Goal: Use online tool/utility: Utilize a website feature to perform a specific function

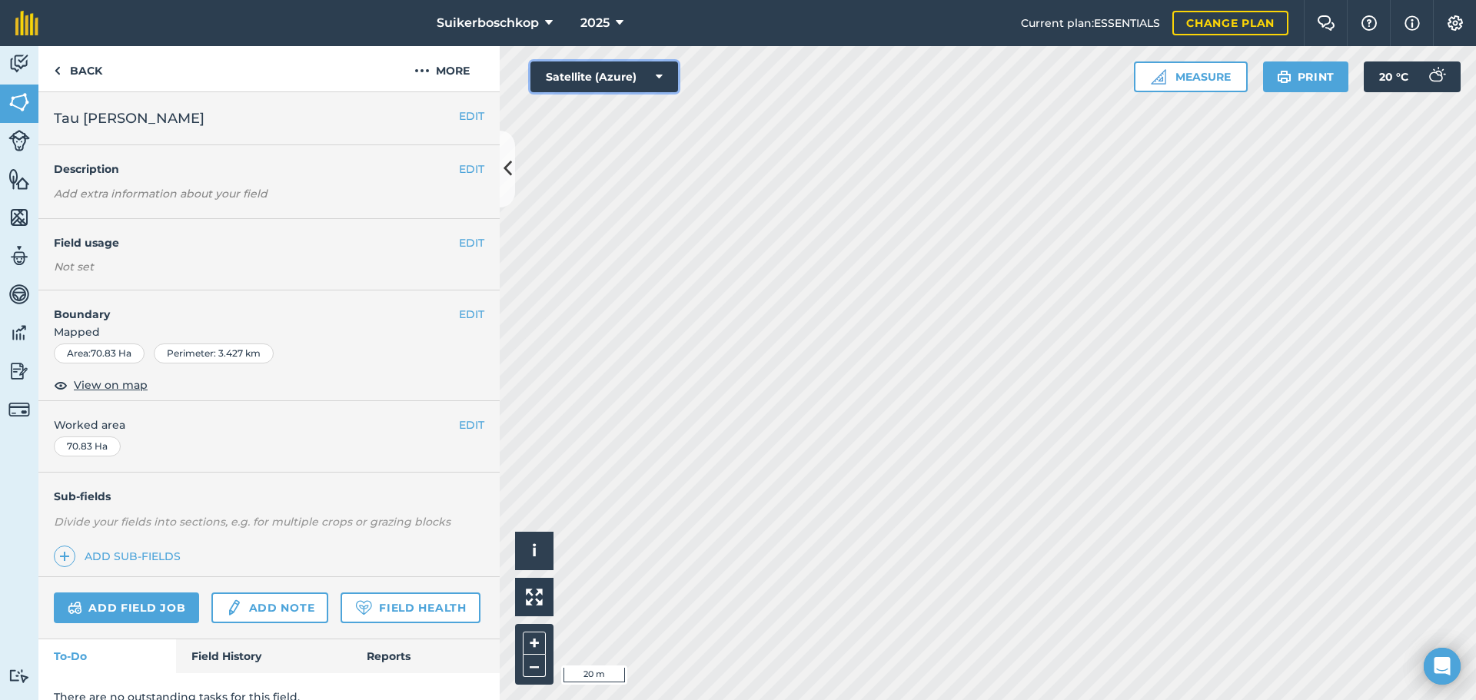
click at [651, 78] on button "Satellite (Azure)" at bounding box center [604, 76] width 148 height 31
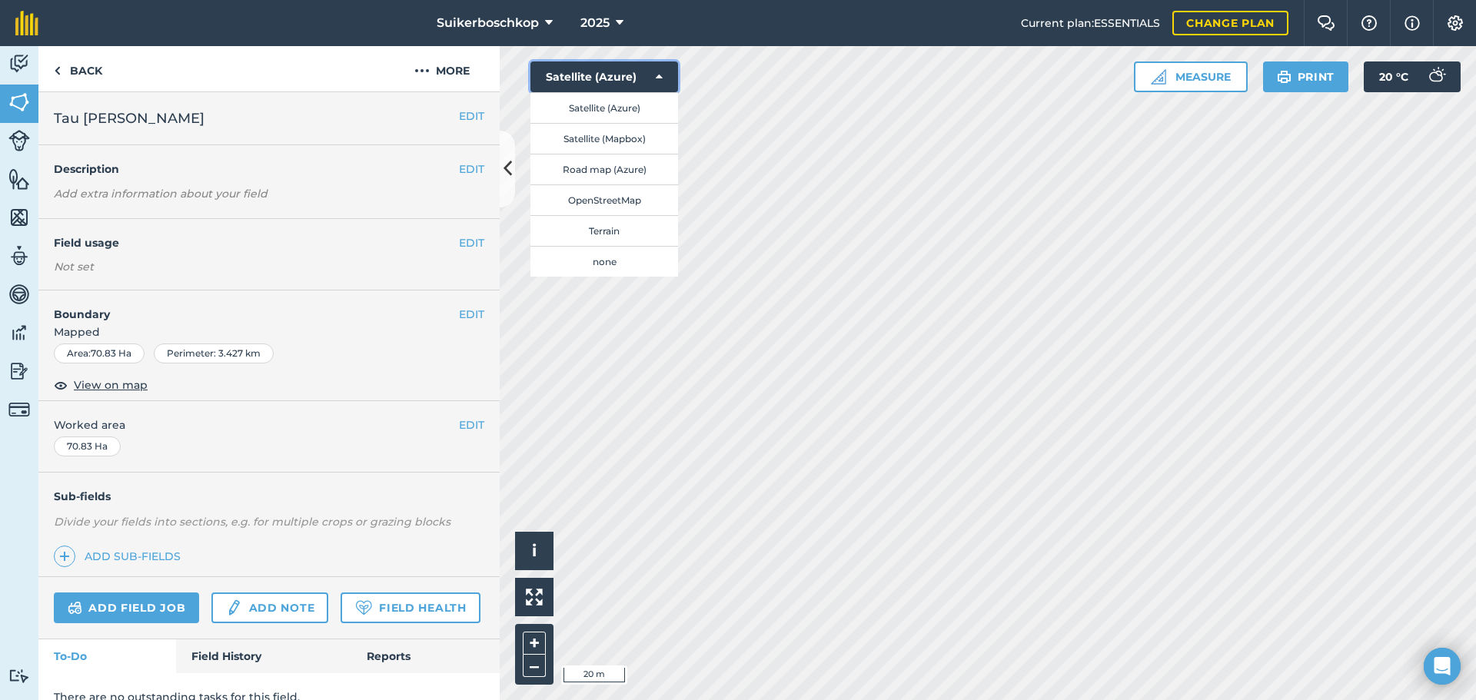
click at [651, 78] on button "Satellite (Azure)" at bounding box center [604, 76] width 148 height 31
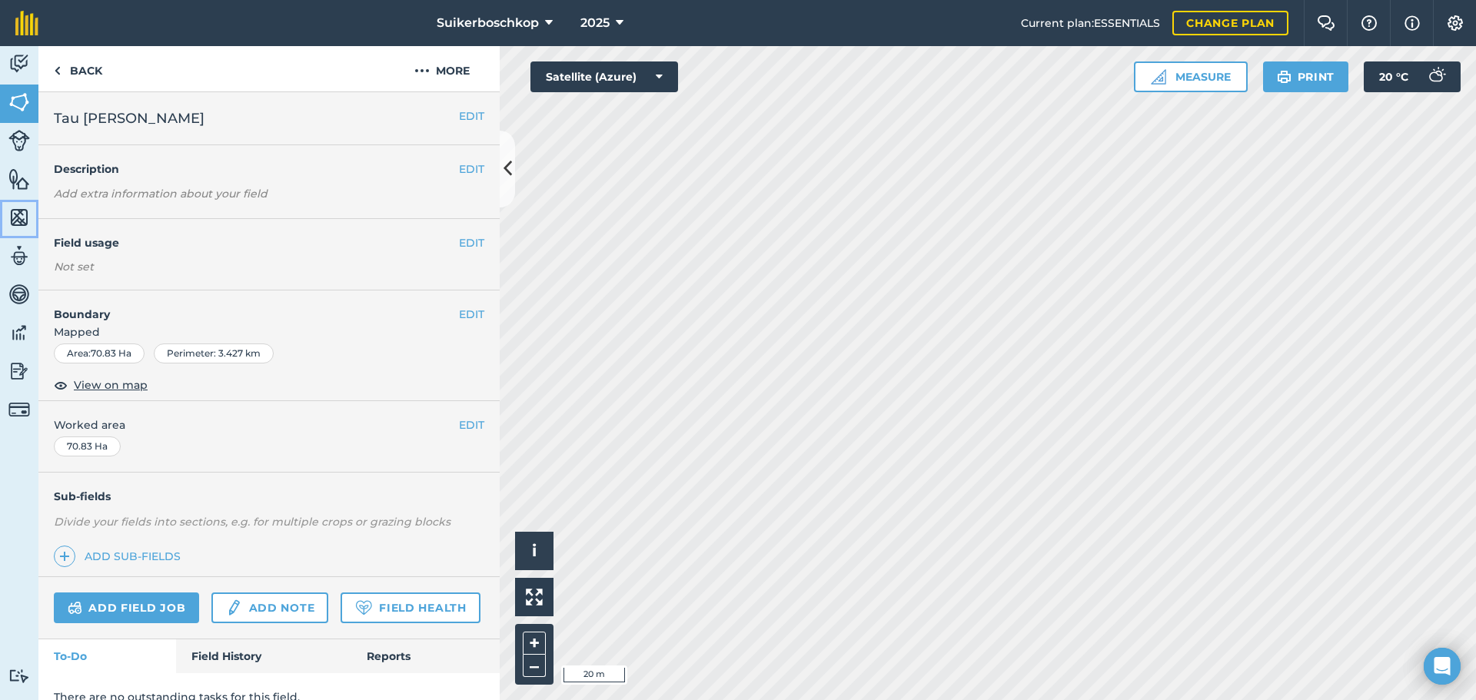
click at [18, 227] on img at bounding box center [19, 217] width 22 height 23
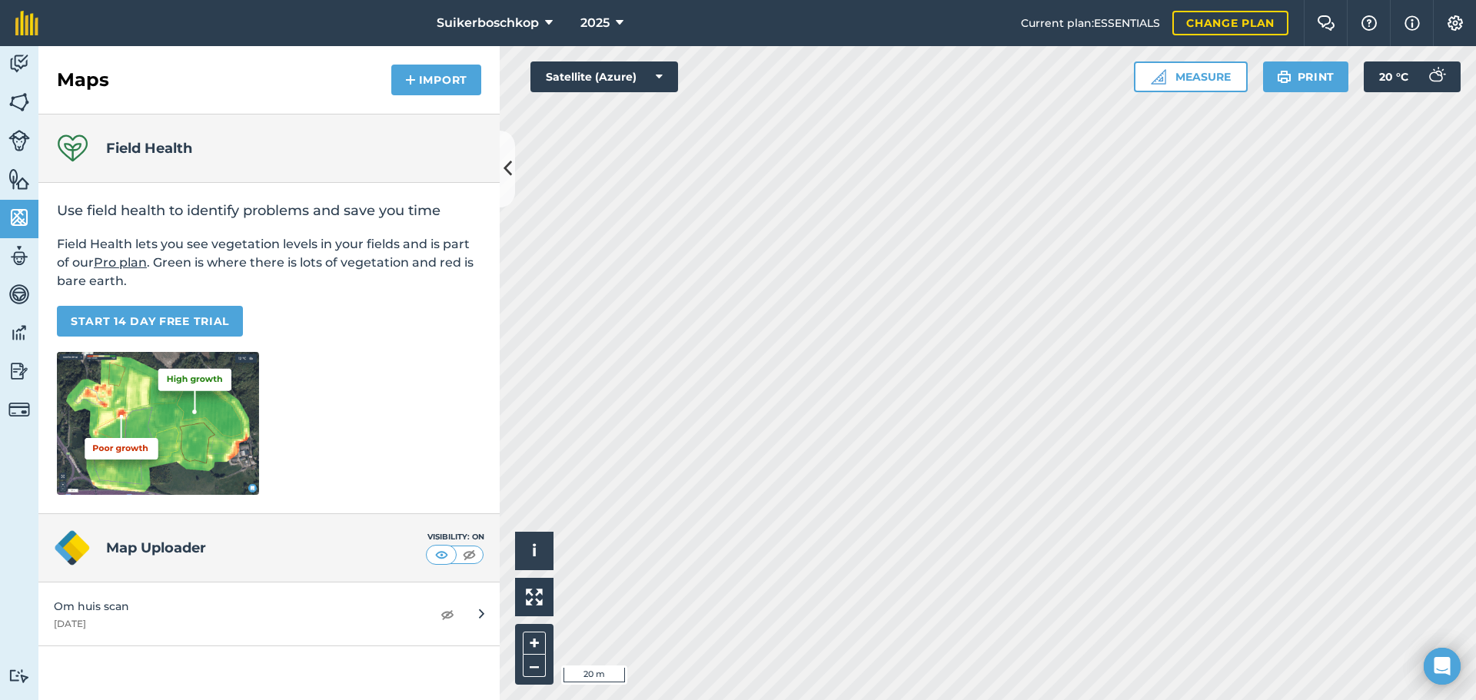
click at [456, 469] on div "Use field health to identify problems and save you time Field Health lets you s…" at bounding box center [268, 348] width 461 height 331
click at [450, 613] on img at bounding box center [447, 614] width 14 height 18
click at [1190, 80] on button "Measure" at bounding box center [1191, 76] width 114 height 31
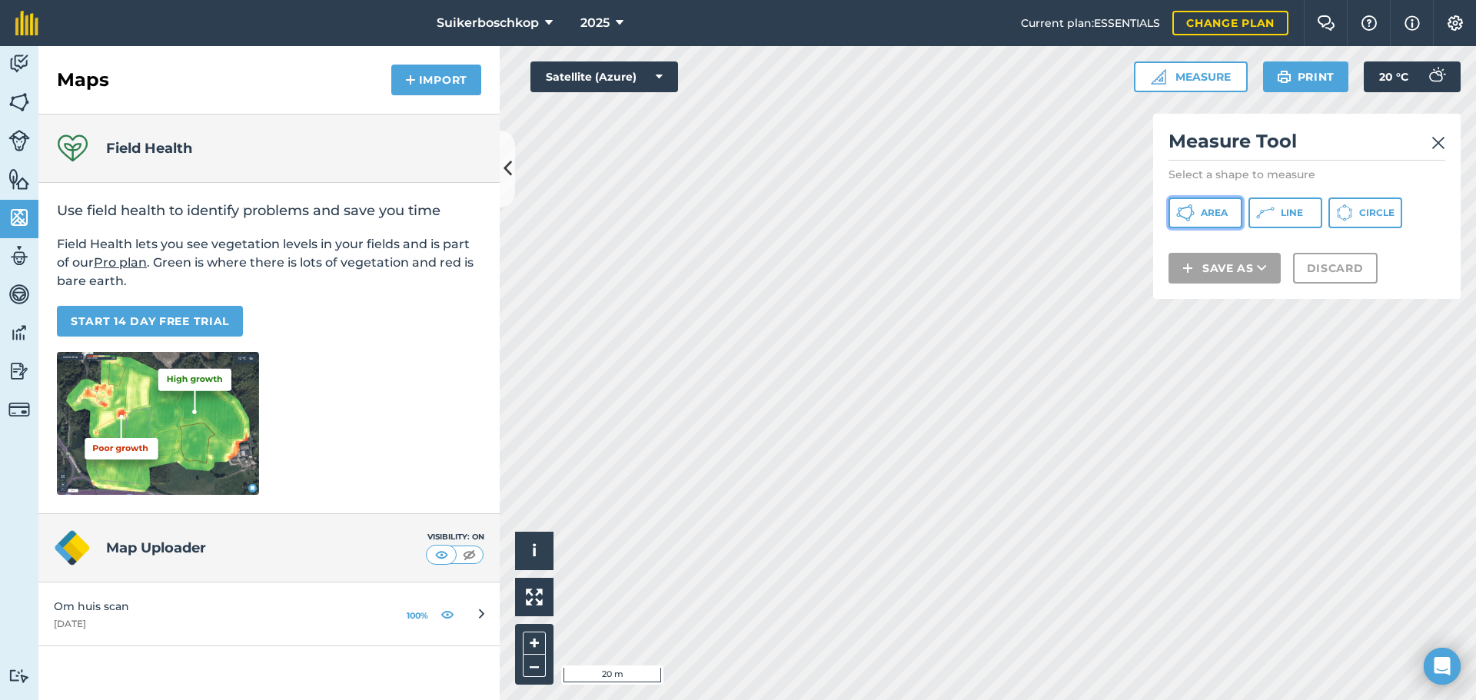
click at [1201, 213] on span "Area" at bounding box center [1214, 213] width 27 height 12
click at [1154, 286] on div "Measure Tool Select a shape to measure Area Line Circle Save as Discard" at bounding box center [1306, 206] width 307 height 185
